Goal: Contribute content

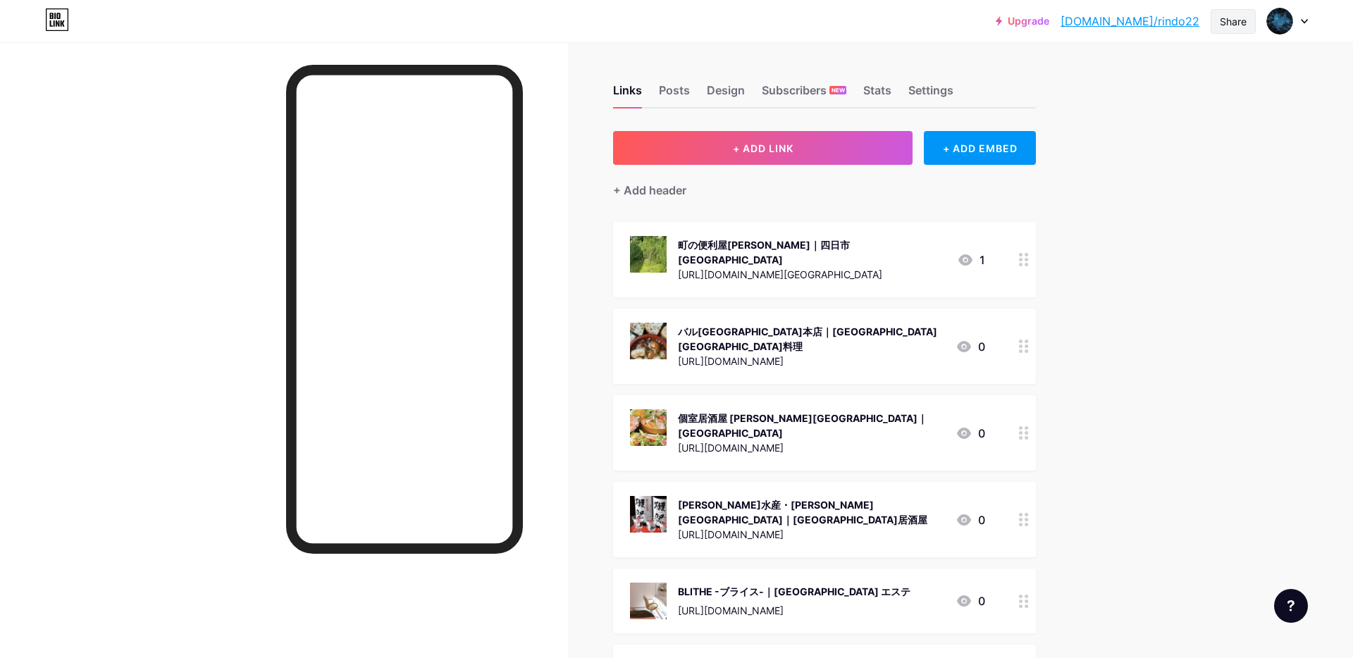
click at [1229, 27] on div "Share" at bounding box center [1232, 21] width 27 height 15
click at [1125, 79] on div "Copy link" at bounding box center [1116, 72] width 52 height 17
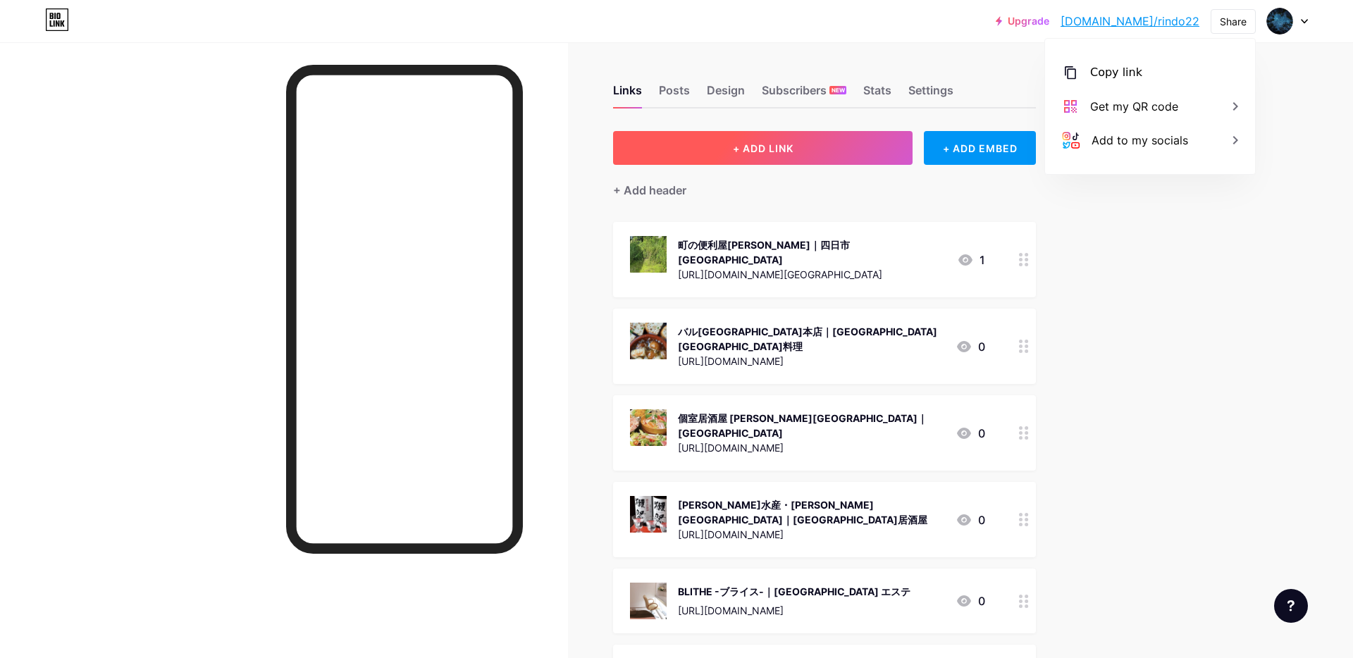
click at [739, 157] on button "+ ADD LINK" at bounding box center [762, 148] width 299 height 34
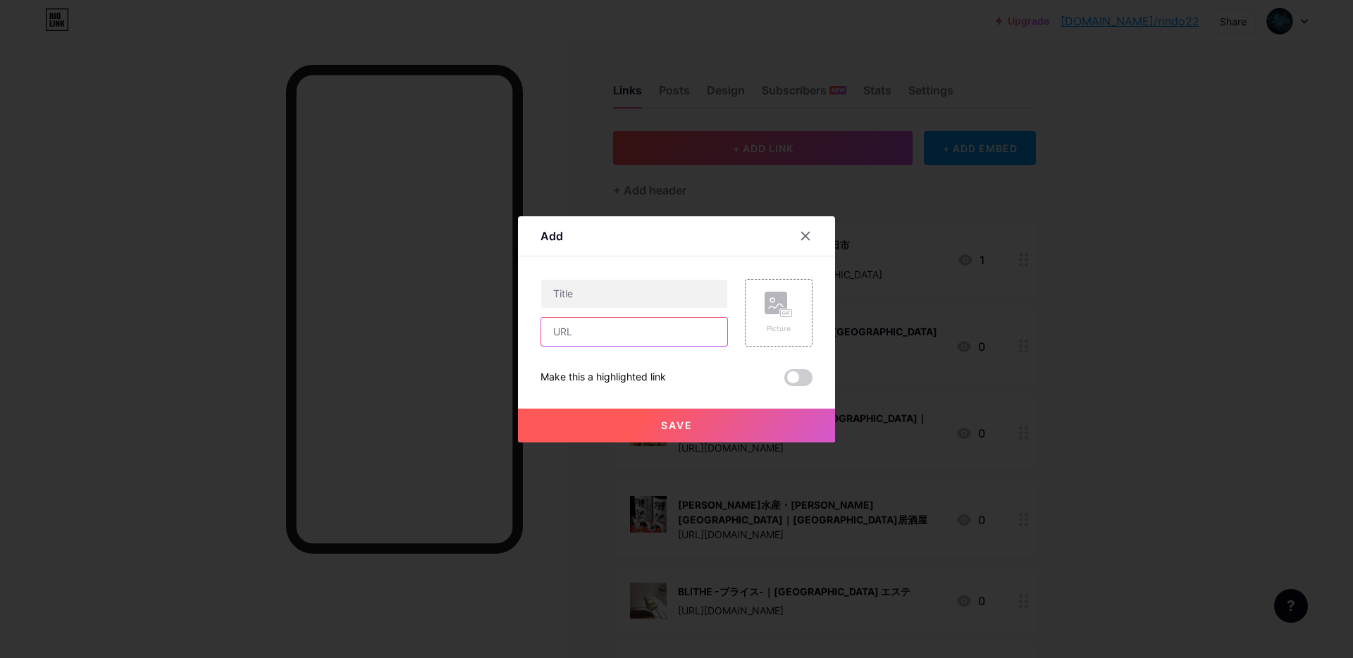
drag, startPoint x: 597, startPoint y: 336, endPoint x: 609, endPoint y: 333, distance: 13.2
click at [598, 336] on input "text" at bounding box center [634, 332] width 186 height 28
paste input "[URL][DOMAIN_NAME]"
type input "[URL][DOMAIN_NAME]"
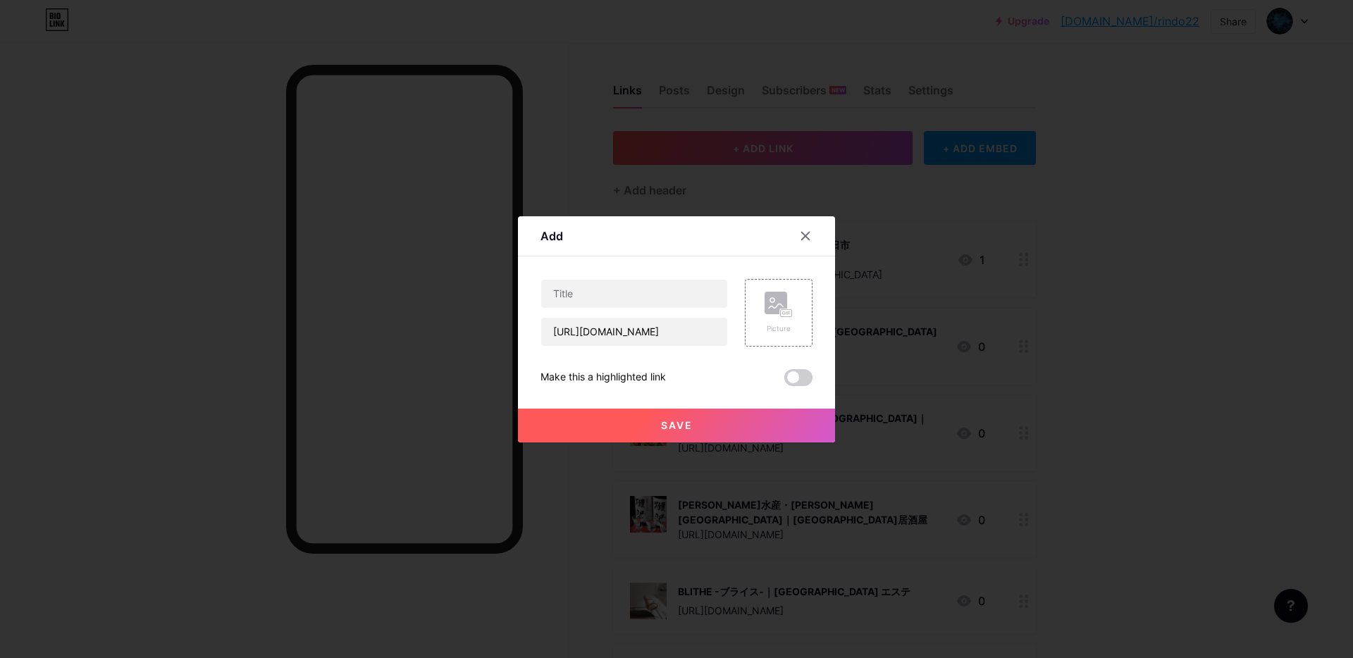
scroll to position [0, 0]
click at [613, 294] on input "text" at bounding box center [634, 294] width 186 height 28
paste input "Oil｜代官山 レストラン"
type input "Oil｜代官山 レストラン"
click at [759, 291] on div "Picture" at bounding box center [779, 313] width 68 height 68
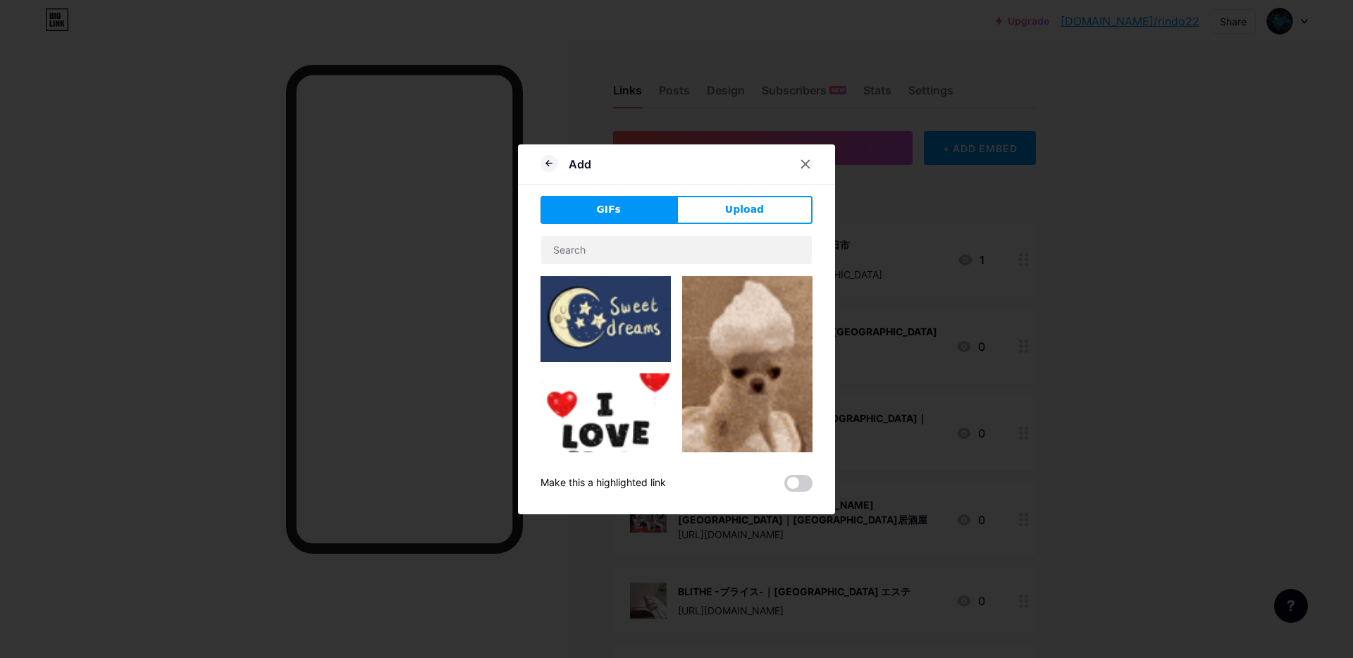
click at [725, 207] on button "Upload" at bounding box center [744, 210] width 136 height 28
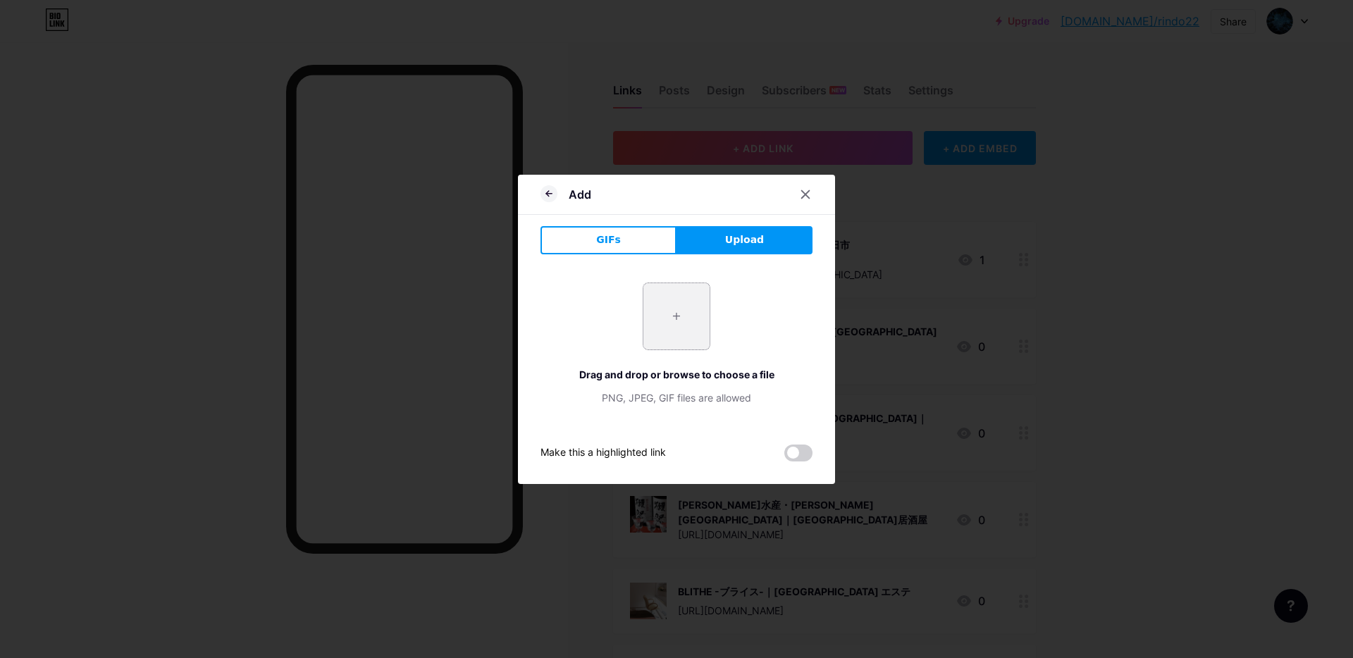
click at [685, 328] on input "file" at bounding box center [676, 316] width 66 height 66
type input "C:\fakepath\スクリーンショット [DATE] 15.12.44.jpg"
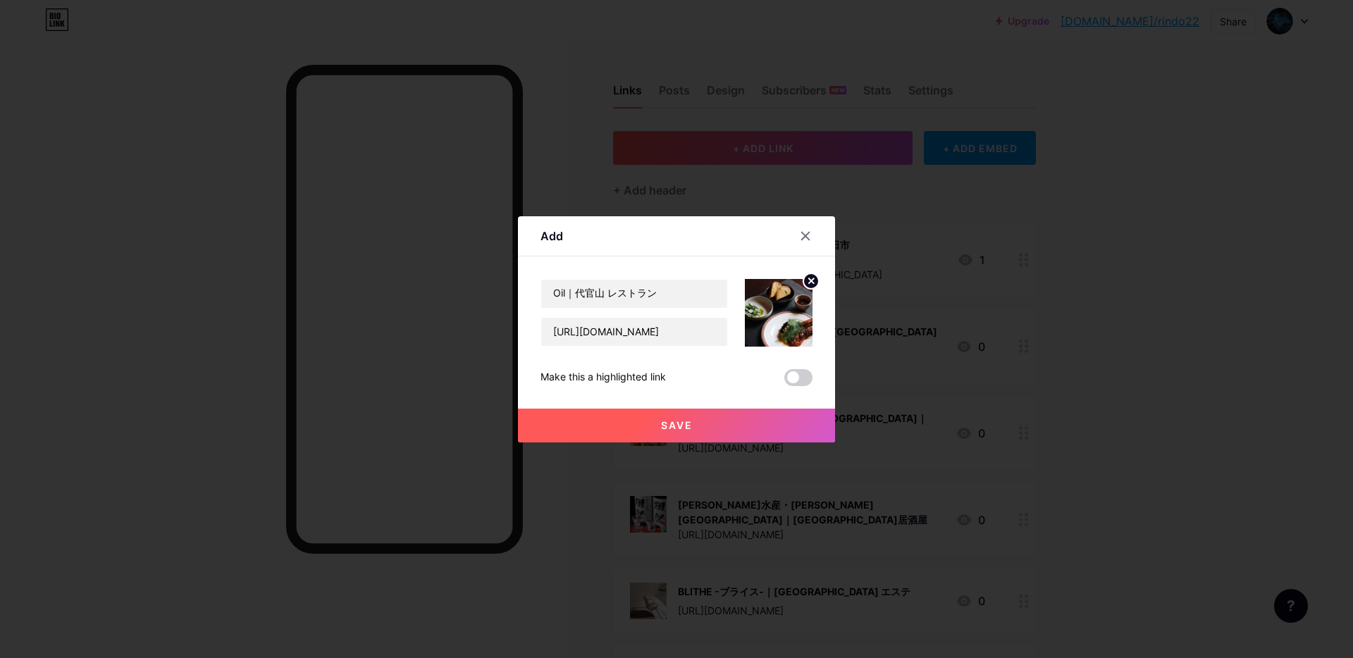
click at [700, 429] on button "Save" at bounding box center [676, 426] width 317 height 34
